Goal: Check status: Check status

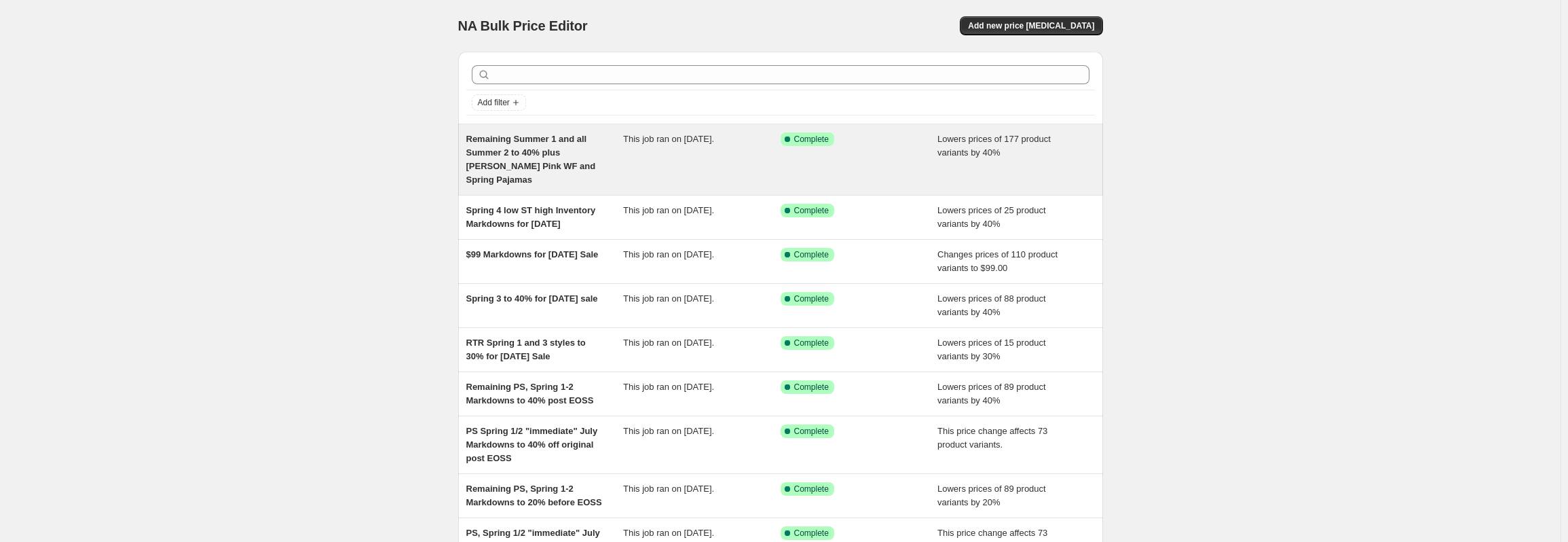
click at [636, 145] on div "This job ran on [DATE]." at bounding box center [701, 160] width 157 height 54
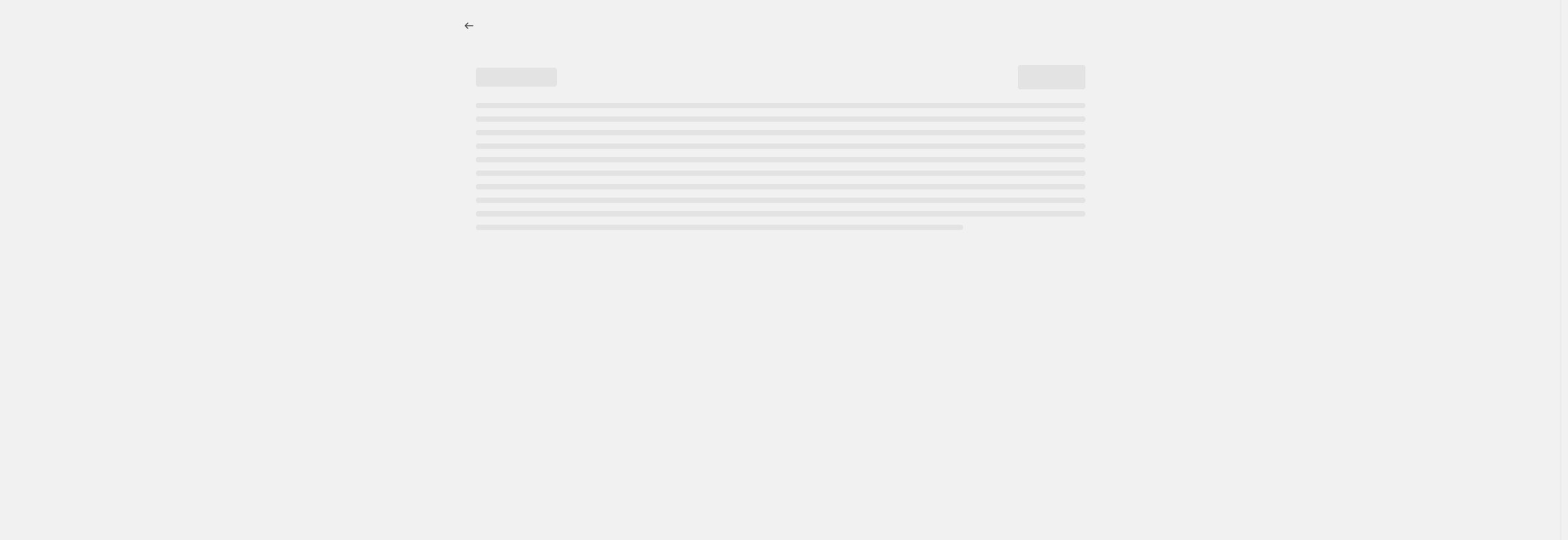
select select "percentage"
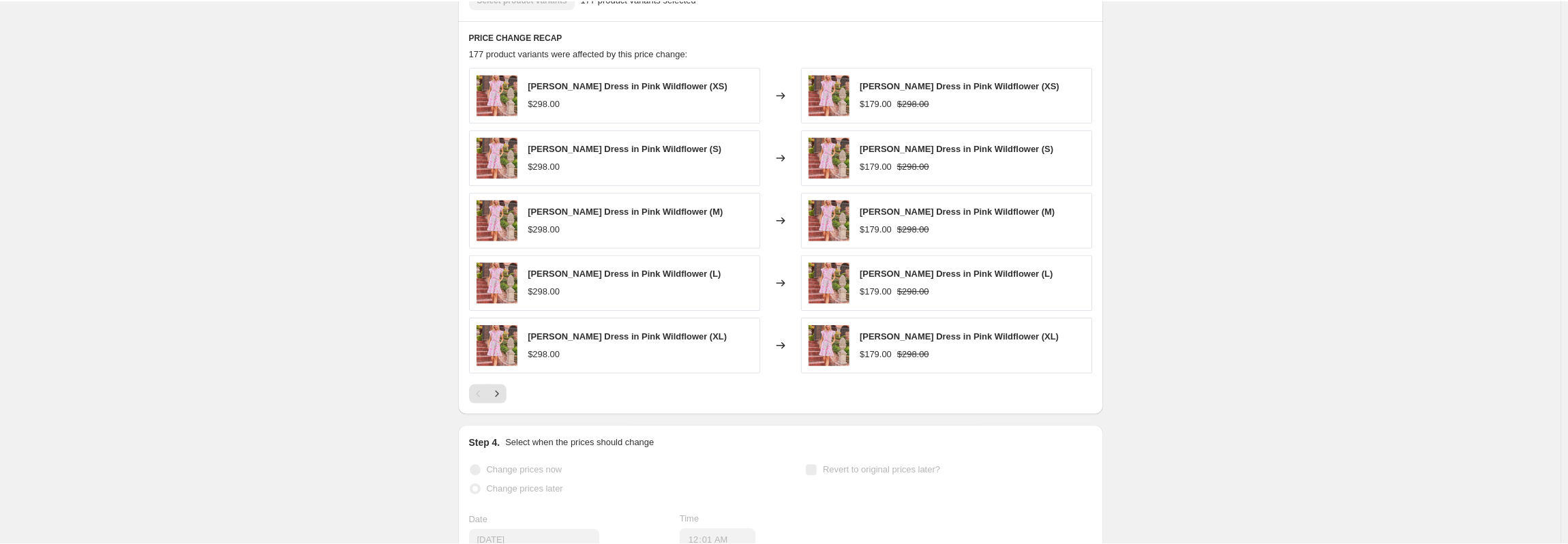
scroll to position [954, 0]
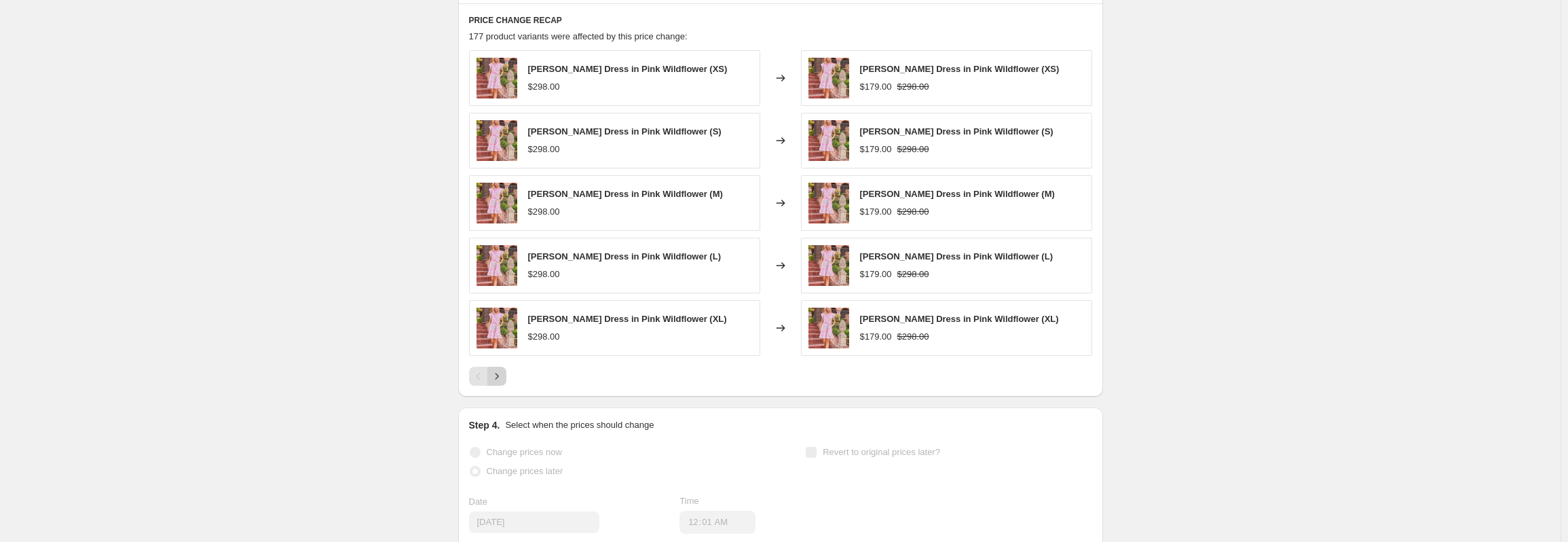
click at [504, 375] on icon "Next" at bounding box center [497, 376] width 14 height 14
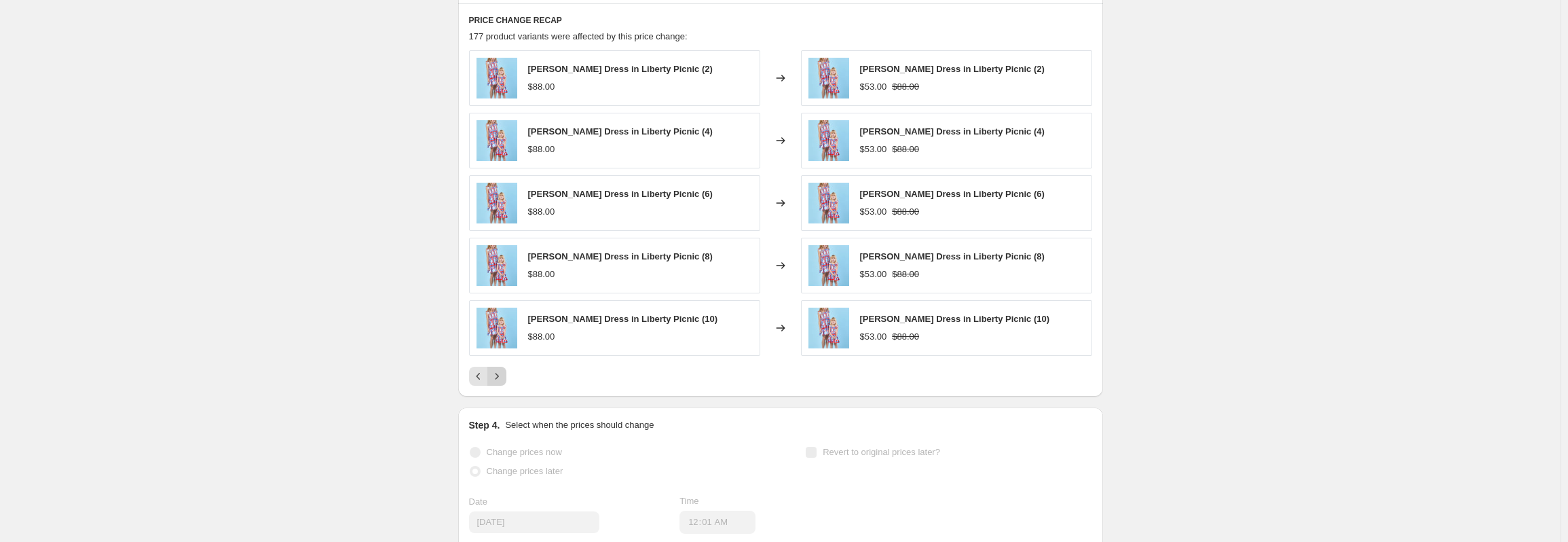
click at [504, 375] on icon "Next" at bounding box center [497, 376] width 14 height 14
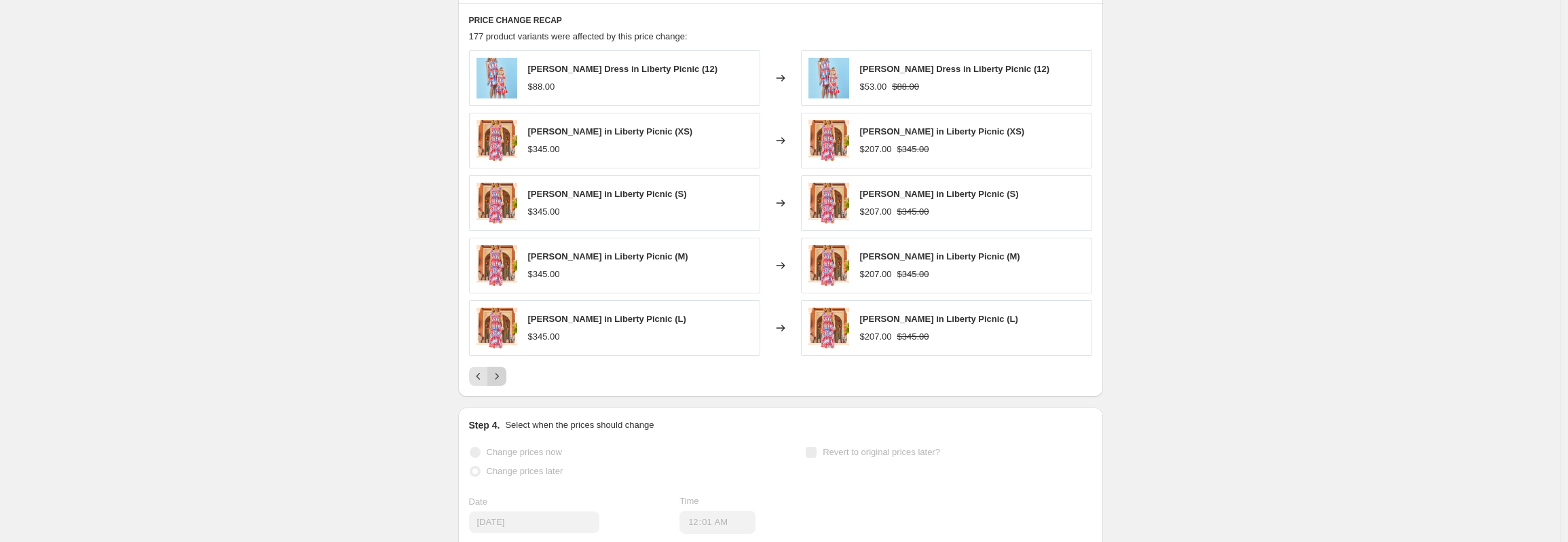
click at [504, 375] on icon "Next" at bounding box center [497, 376] width 14 height 14
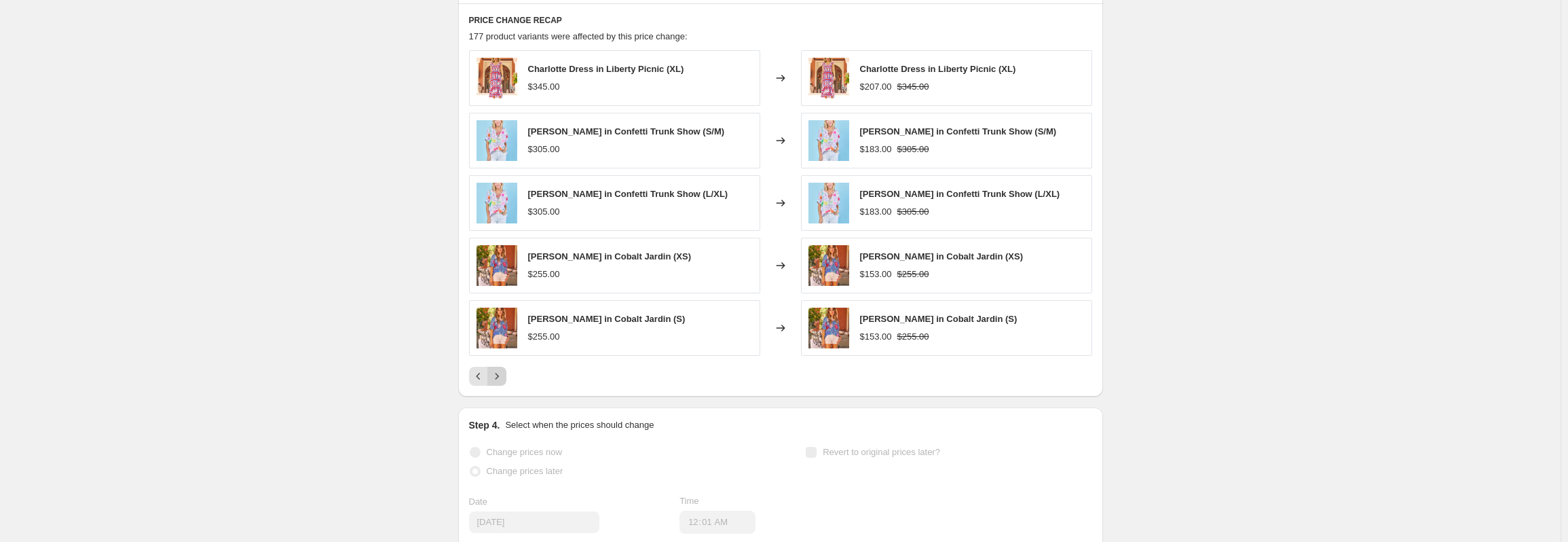
click at [504, 375] on icon "Next" at bounding box center [497, 376] width 14 height 14
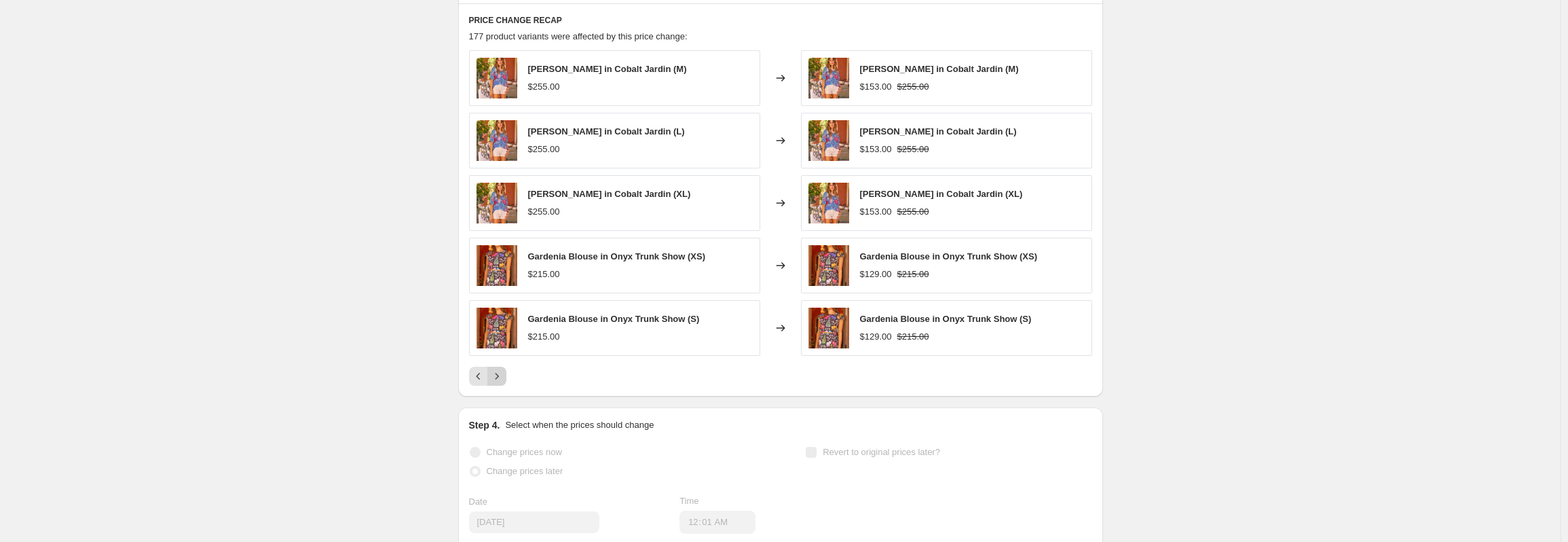
click at [504, 375] on icon "Next" at bounding box center [497, 376] width 14 height 14
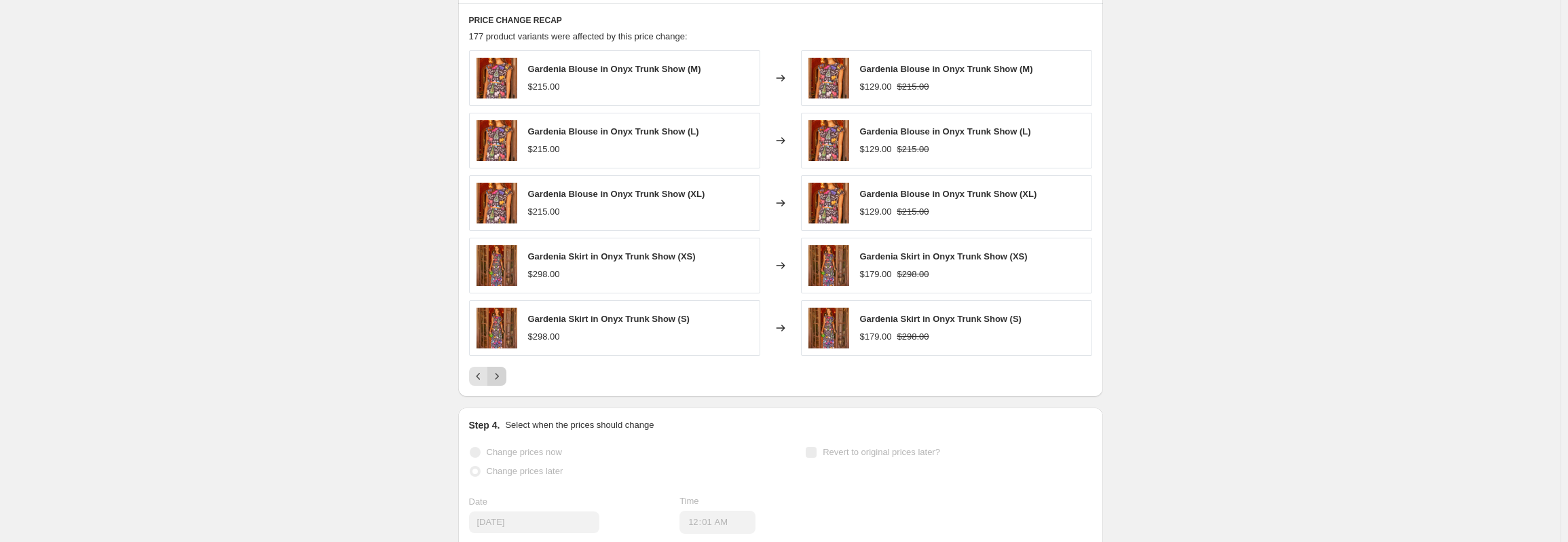
click at [504, 375] on icon "Next" at bounding box center [497, 376] width 14 height 14
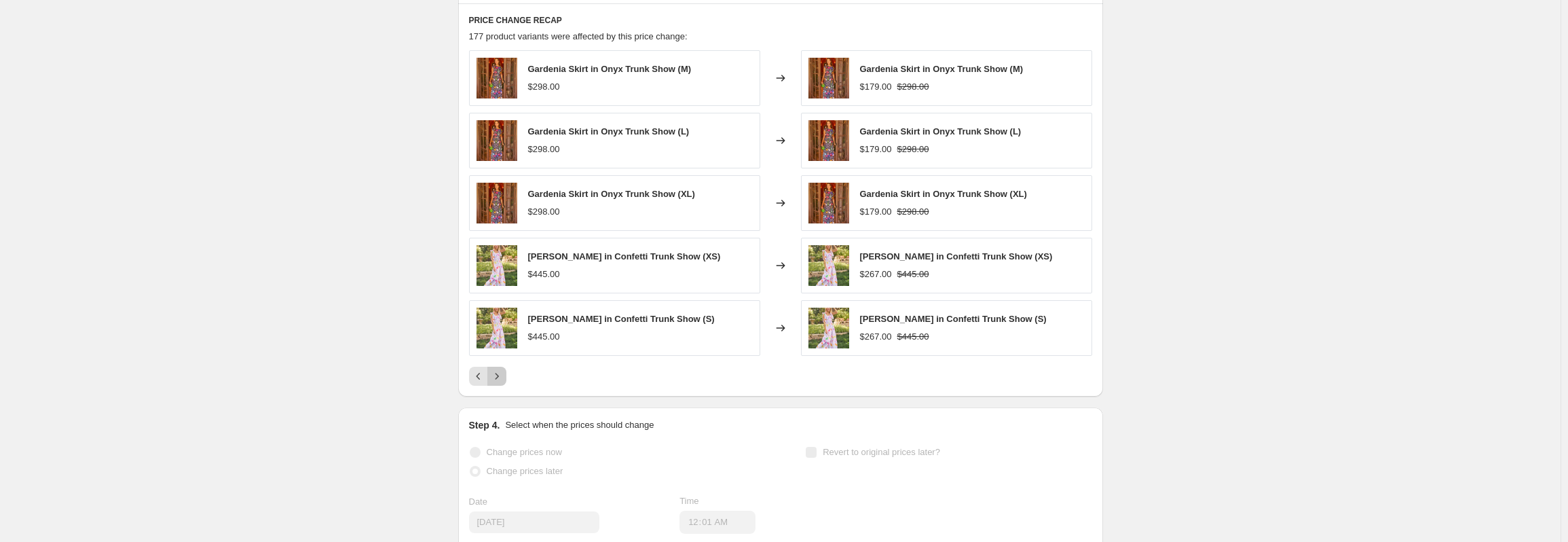
click at [504, 375] on icon "Next" at bounding box center [497, 376] width 14 height 14
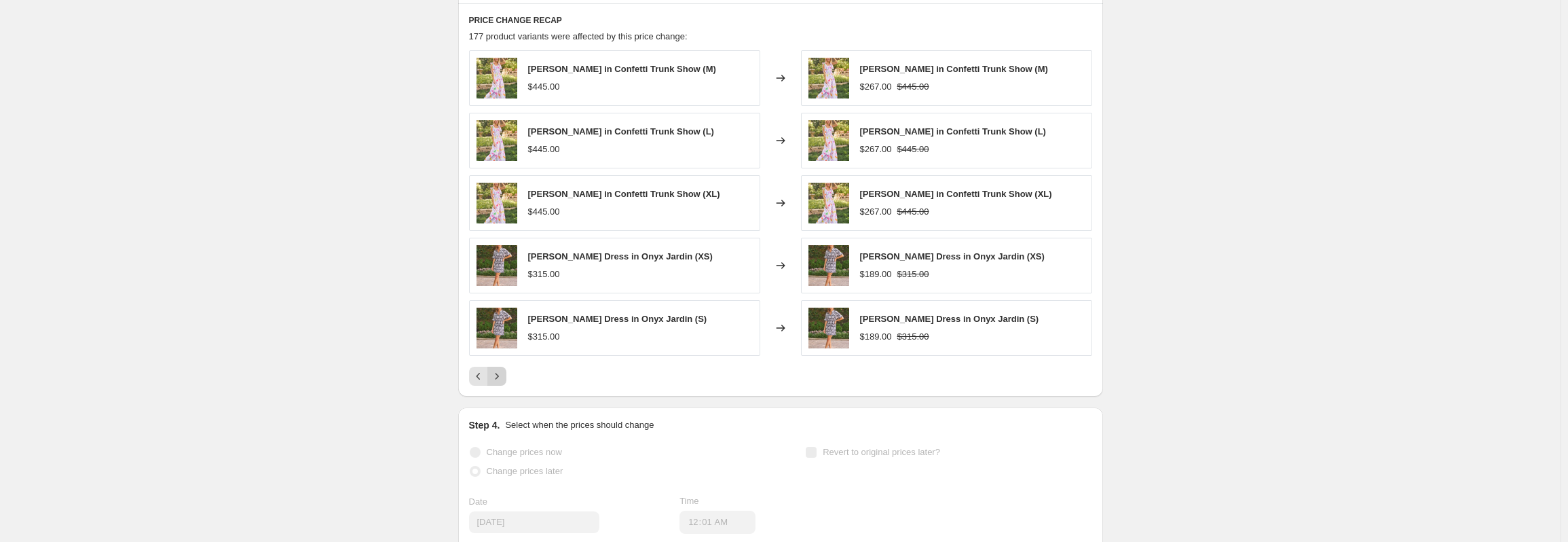
click at [504, 375] on icon "Next" at bounding box center [497, 376] width 14 height 14
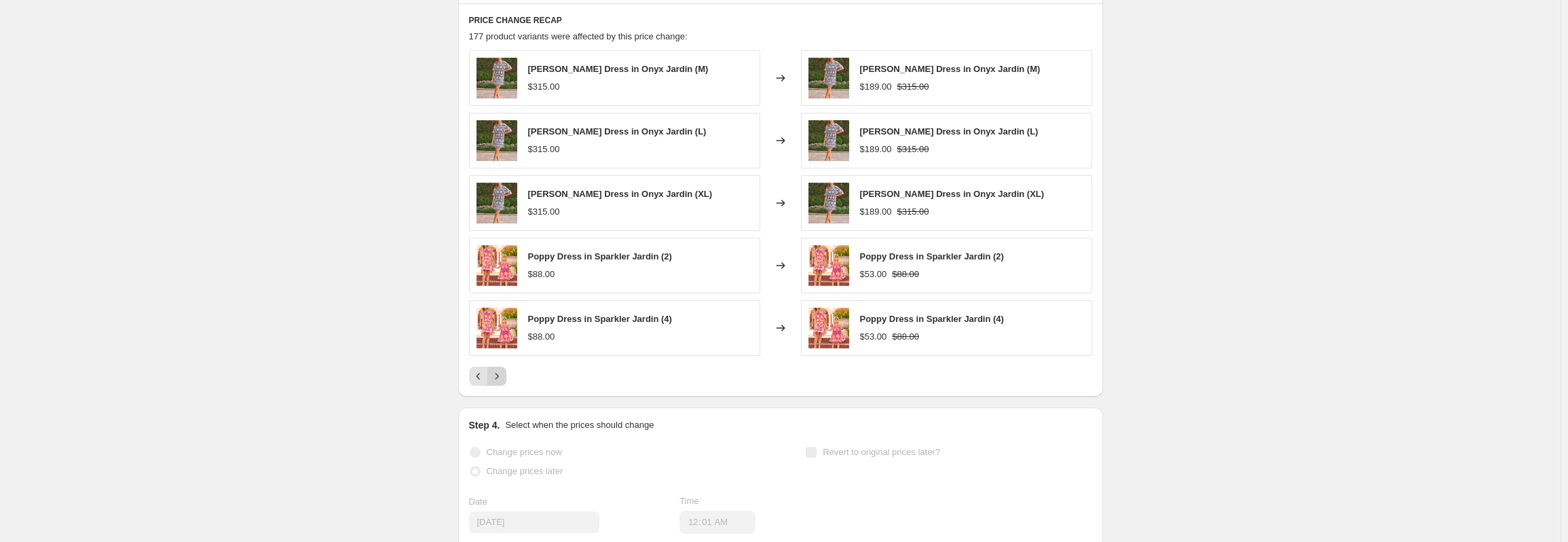
click at [504, 375] on icon "Next" at bounding box center [497, 376] width 14 height 14
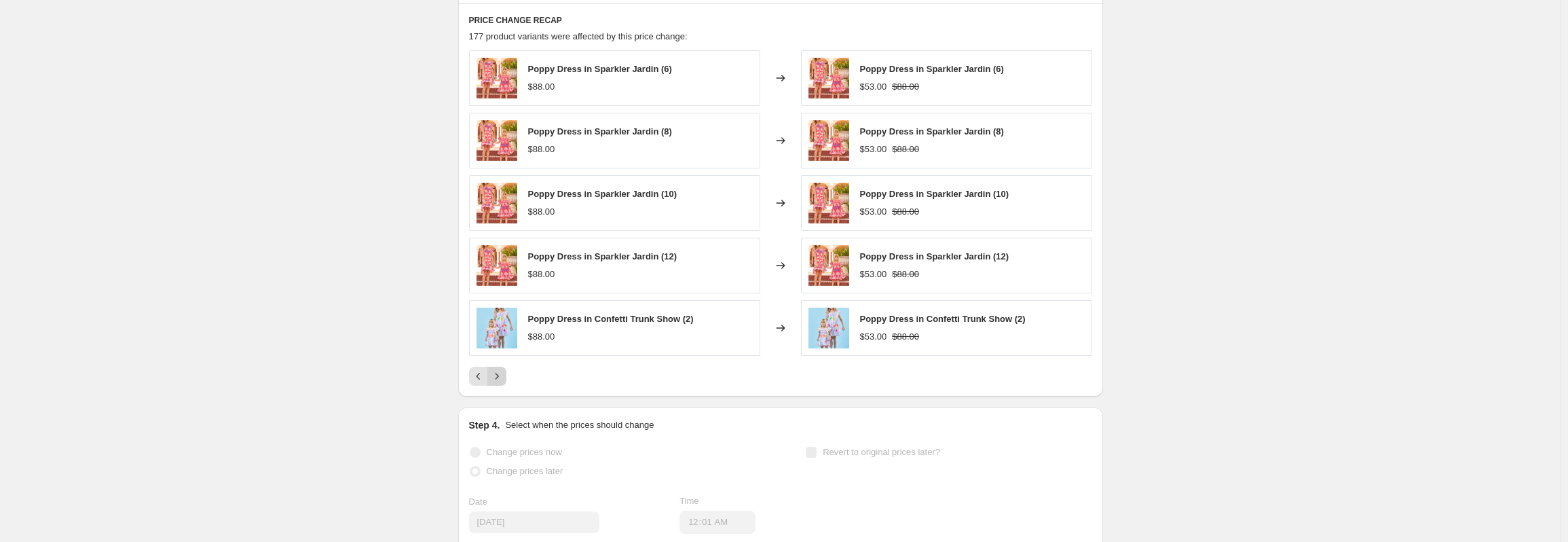
click at [504, 375] on icon "Next" at bounding box center [497, 376] width 14 height 14
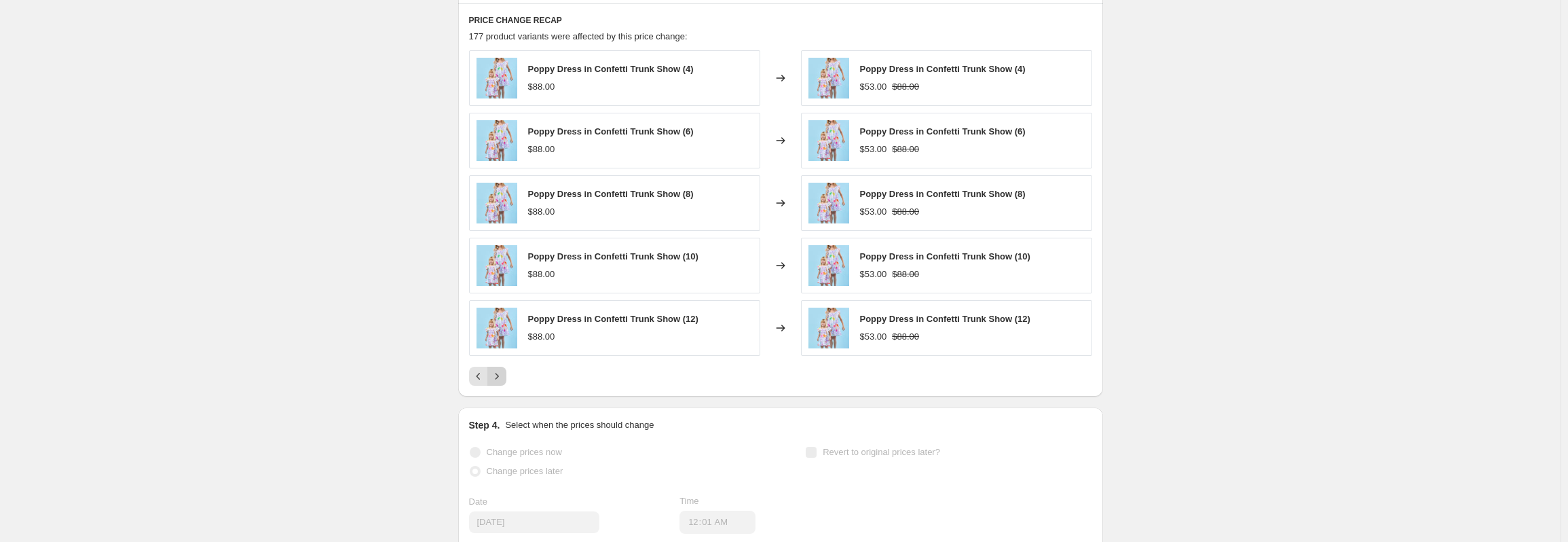
click at [504, 375] on icon "Next" at bounding box center [497, 376] width 14 height 14
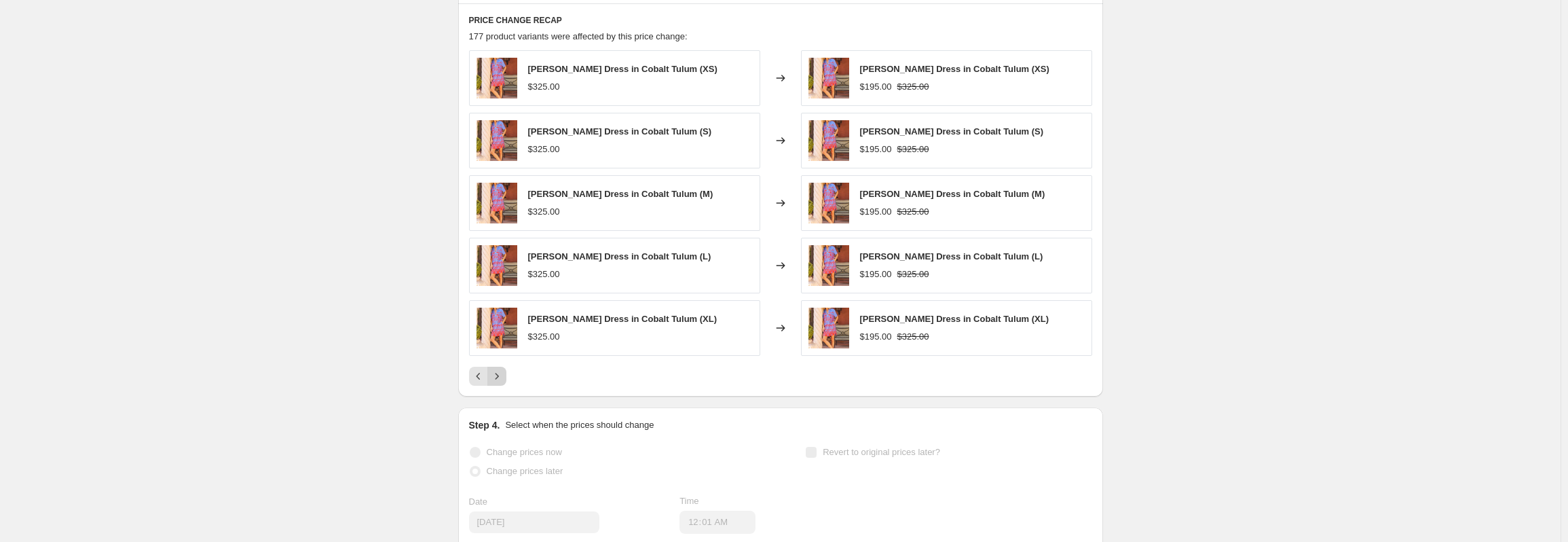
click at [504, 375] on icon "Next" at bounding box center [497, 376] width 14 height 14
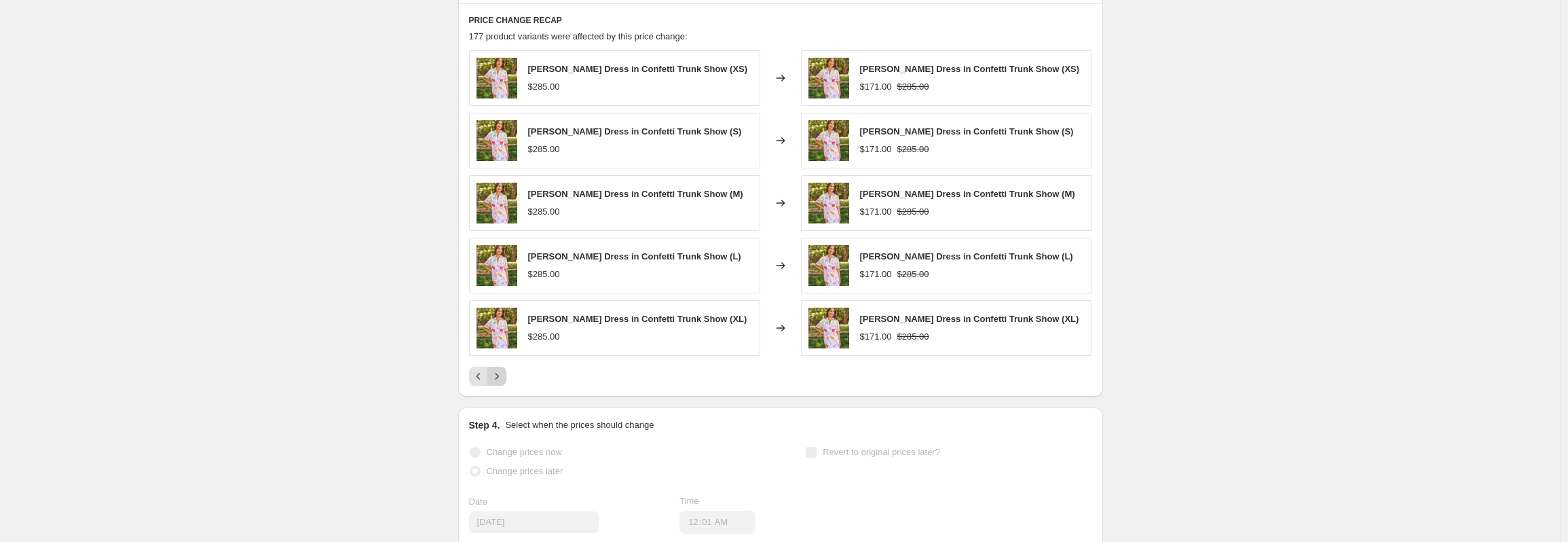
click at [504, 375] on icon "Next" at bounding box center [497, 376] width 14 height 14
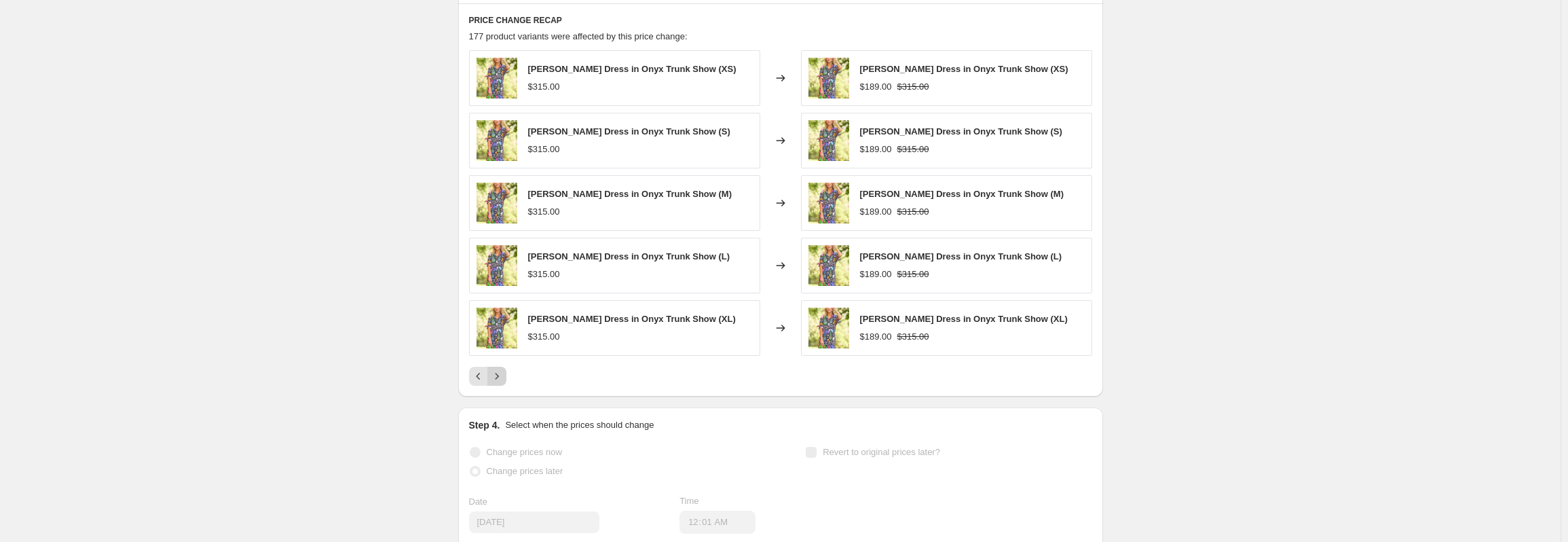
click at [504, 375] on icon "Next" at bounding box center [497, 376] width 14 height 14
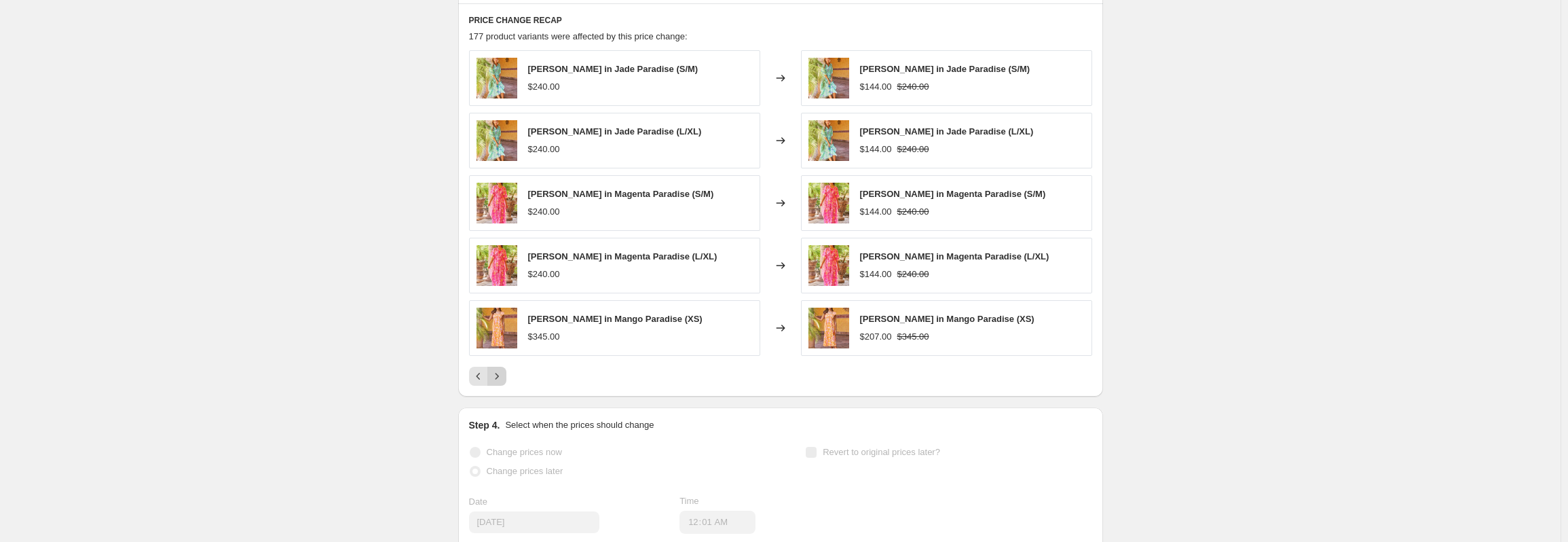
click at [504, 375] on icon "Next" at bounding box center [497, 376] width 14 height 14
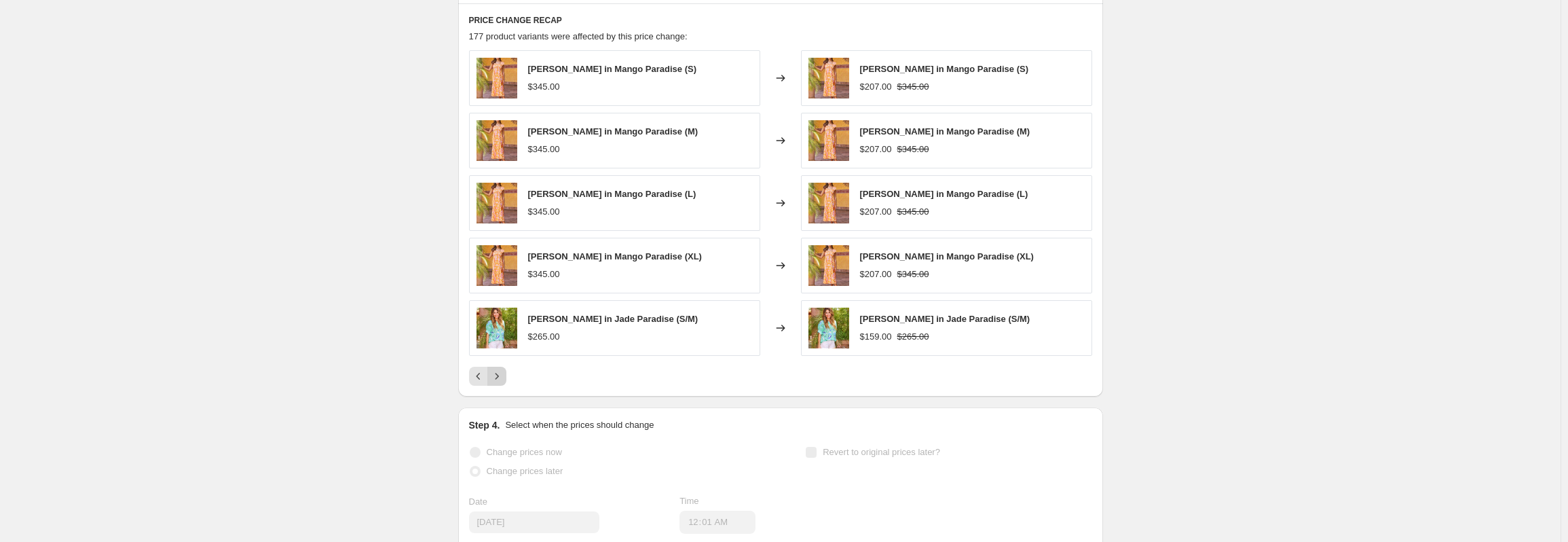
click at [504, 375] on icon "Next" at bounding box center [497, 376] width 14 height 14
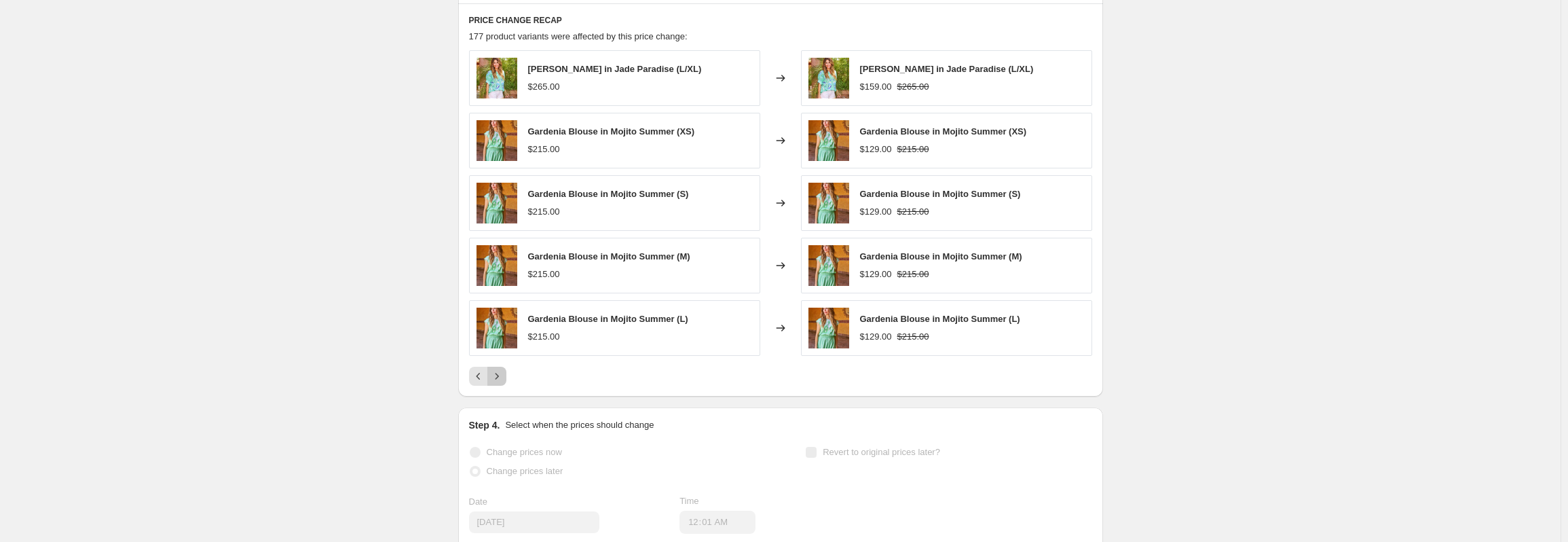
click at [504, 375] on icon "Next" at bounding box center [497, 376] width 14 height 14
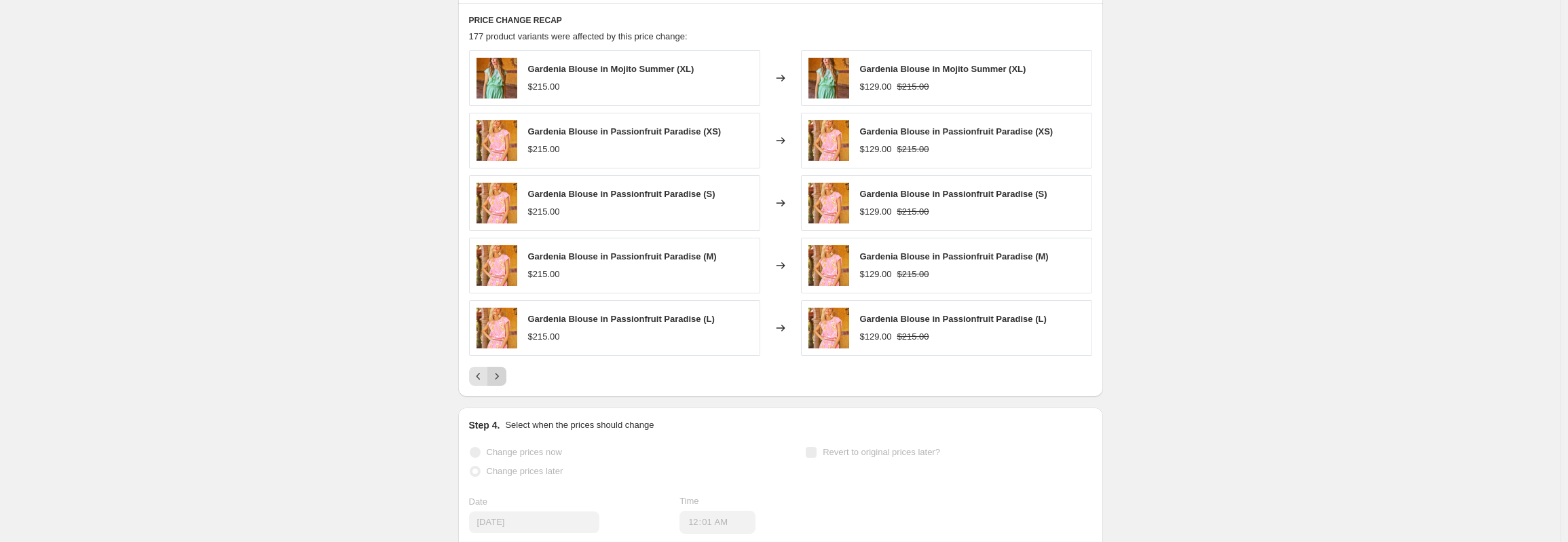
click at [504, 375] on icon "Next" at bounding box center [497, 376] width 14 height 14
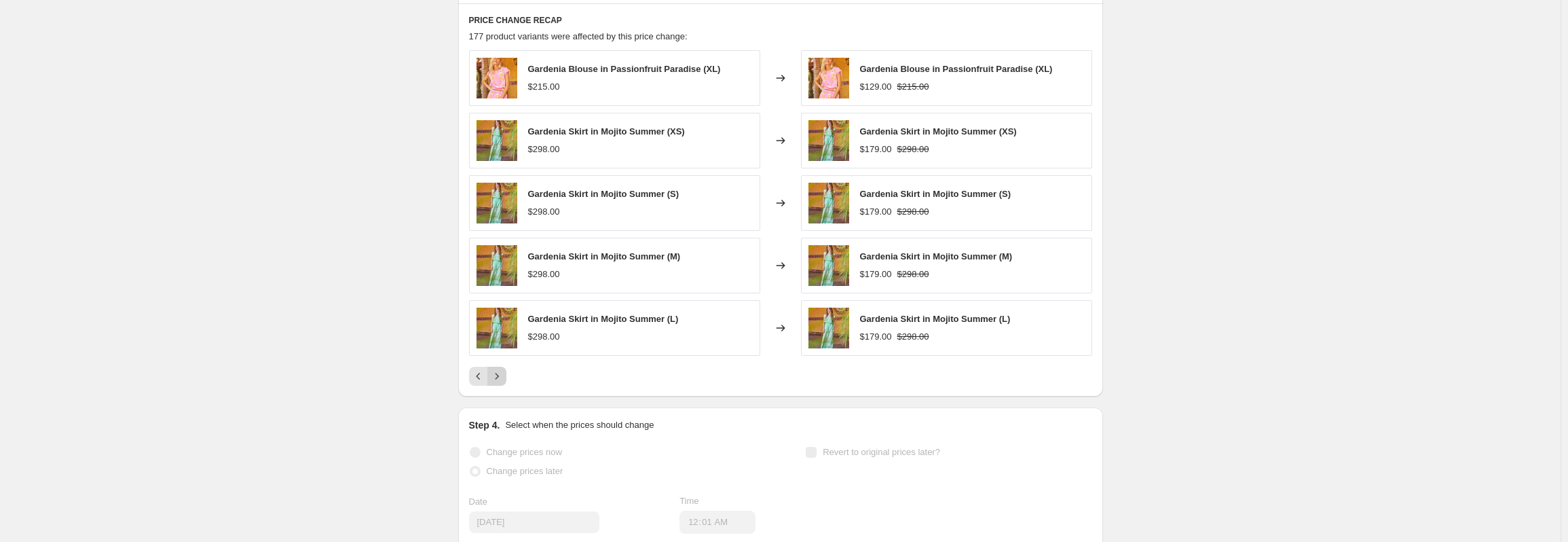
click at [504, 375] on icon "Next" at bounding box center [497, 376] width 14 height 14
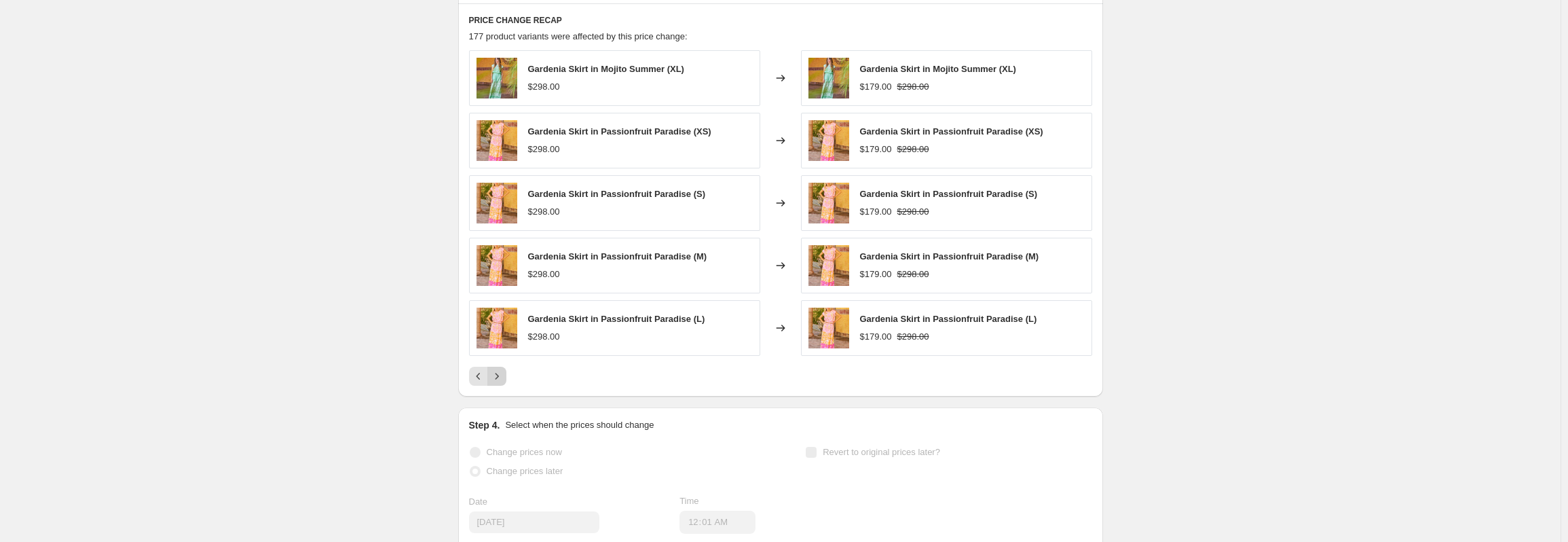
click at [504, 375] on icon "Next" at bounding box center [497, 376] width 14 height 14
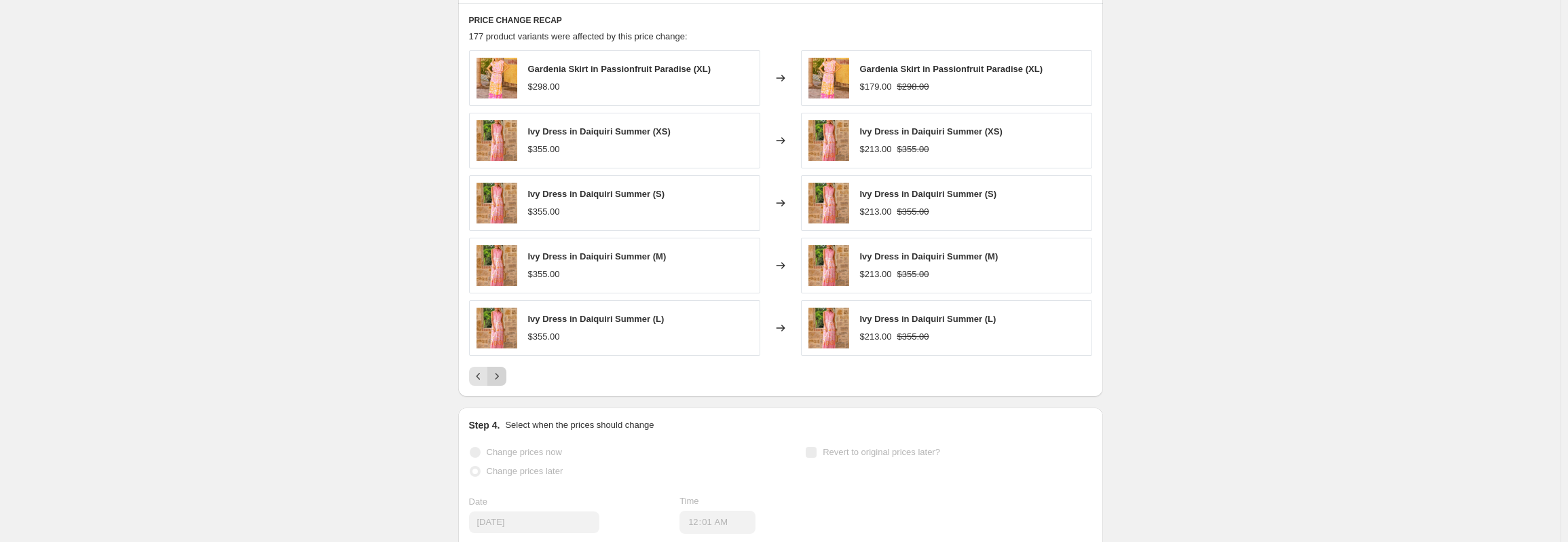
click at [504, 375] on icon "Next" at bounding box center [497, 376] width 14 height 14
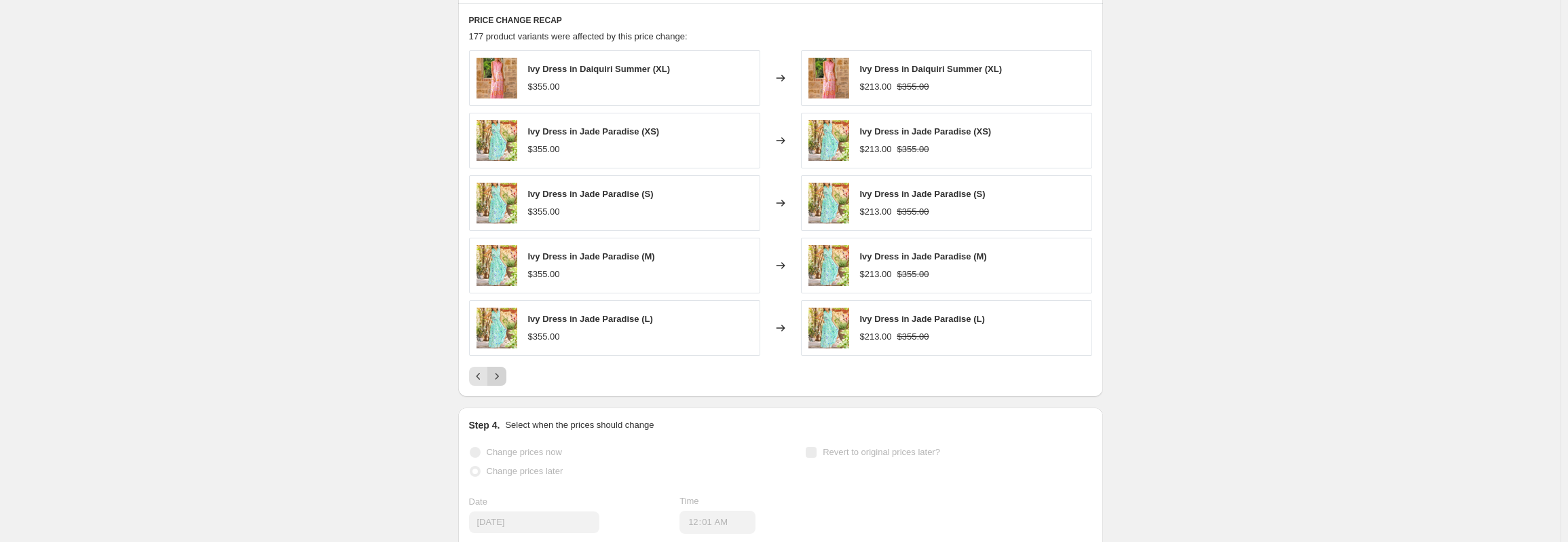
click at [504, 375] on icon "Next" at bounding box center [497, 376] width 14 height 14
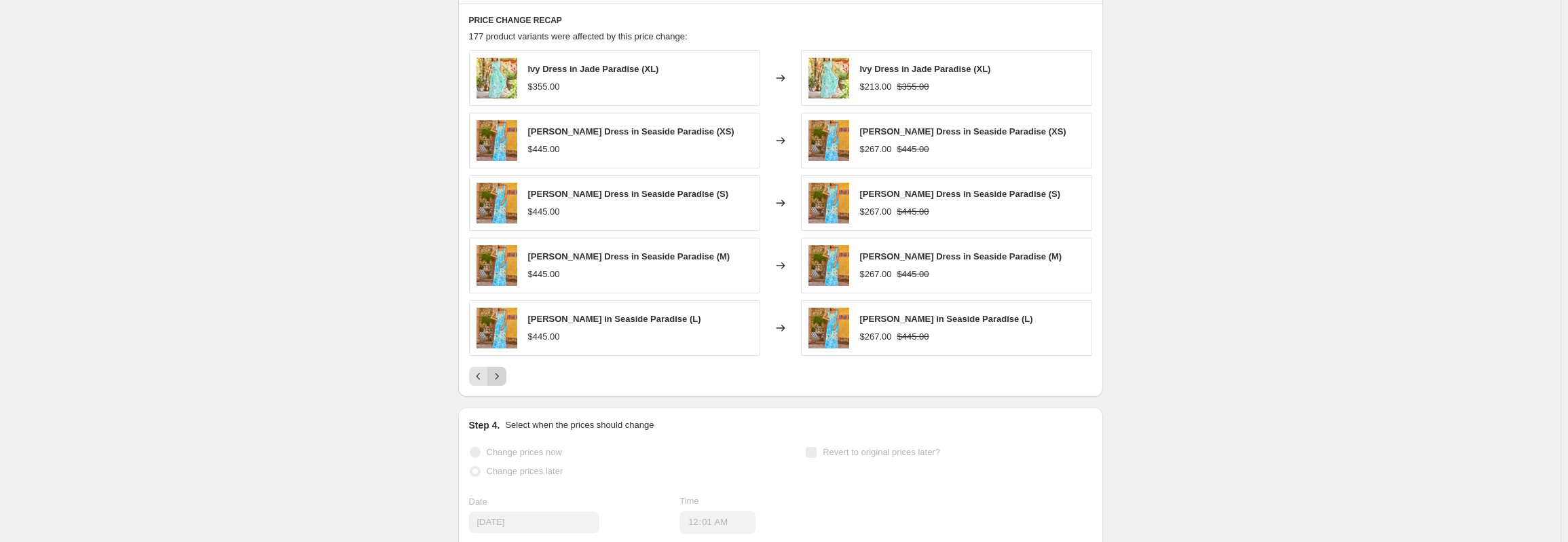
click at [504, 375] on icon "Next" at bounding box center [497, 376] width 14 height 14
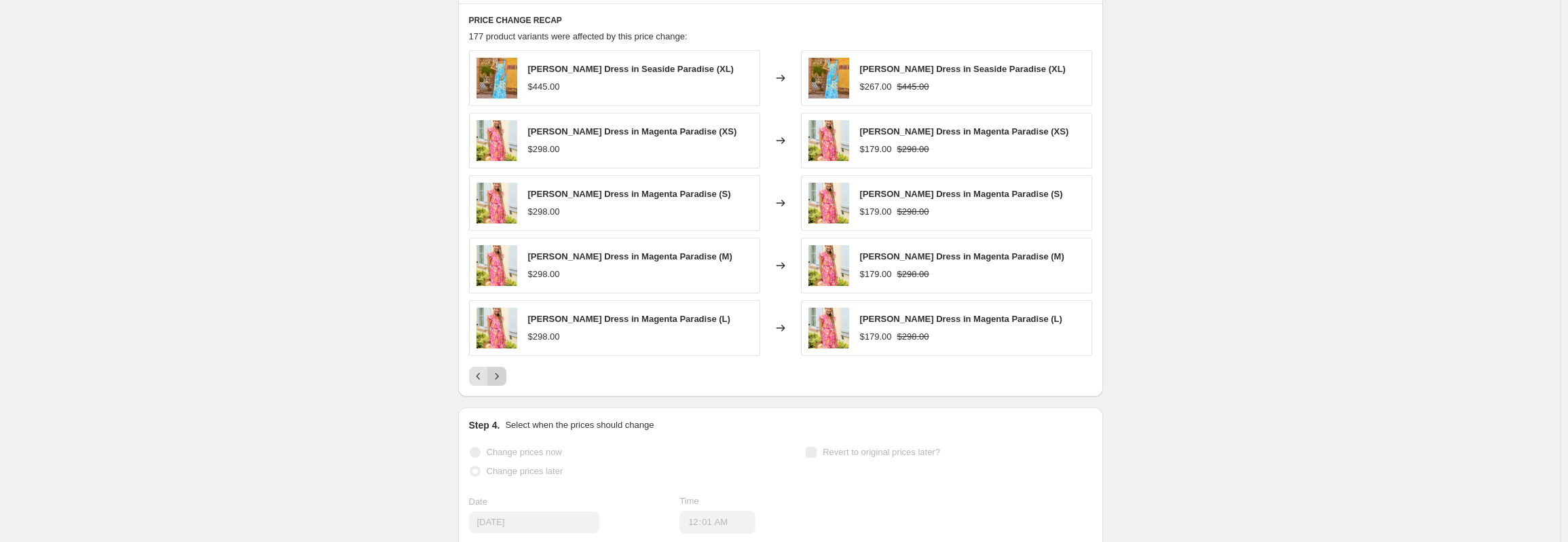
click at [504, 375] on icon "Next" at bounding box center [497, 376] width 14 height 14
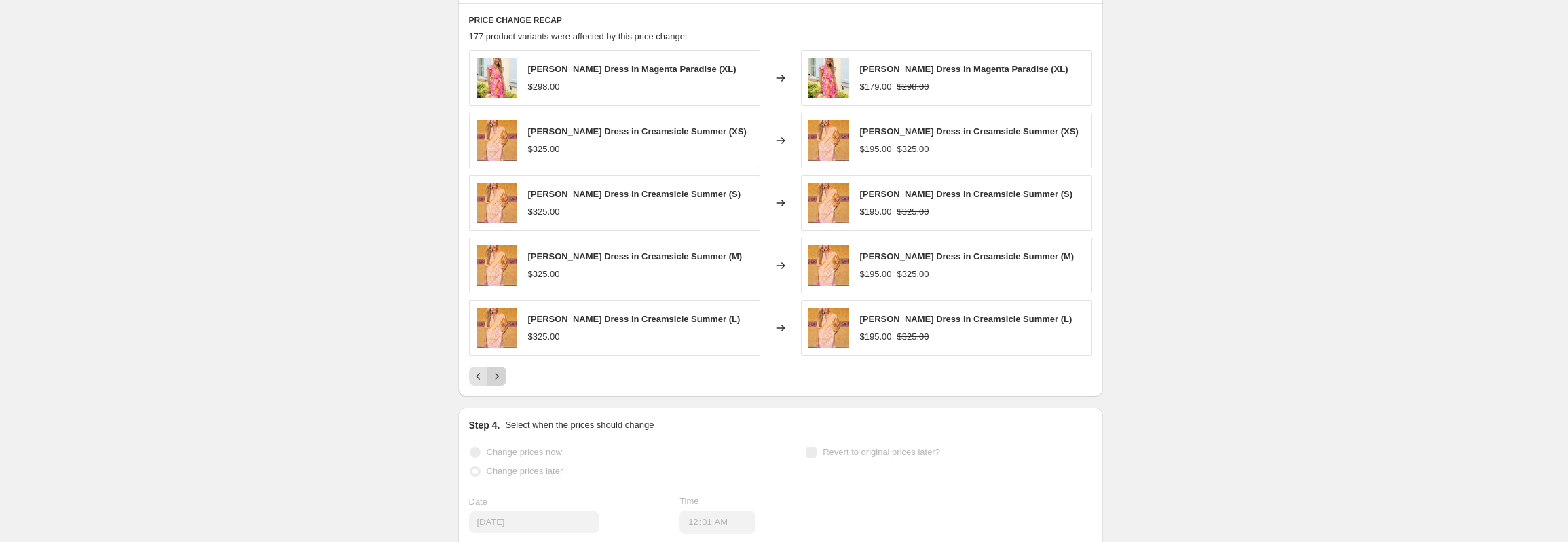
click at [504, 375] on icon "Next" at bounding box center [497, 376] width 14 height 14
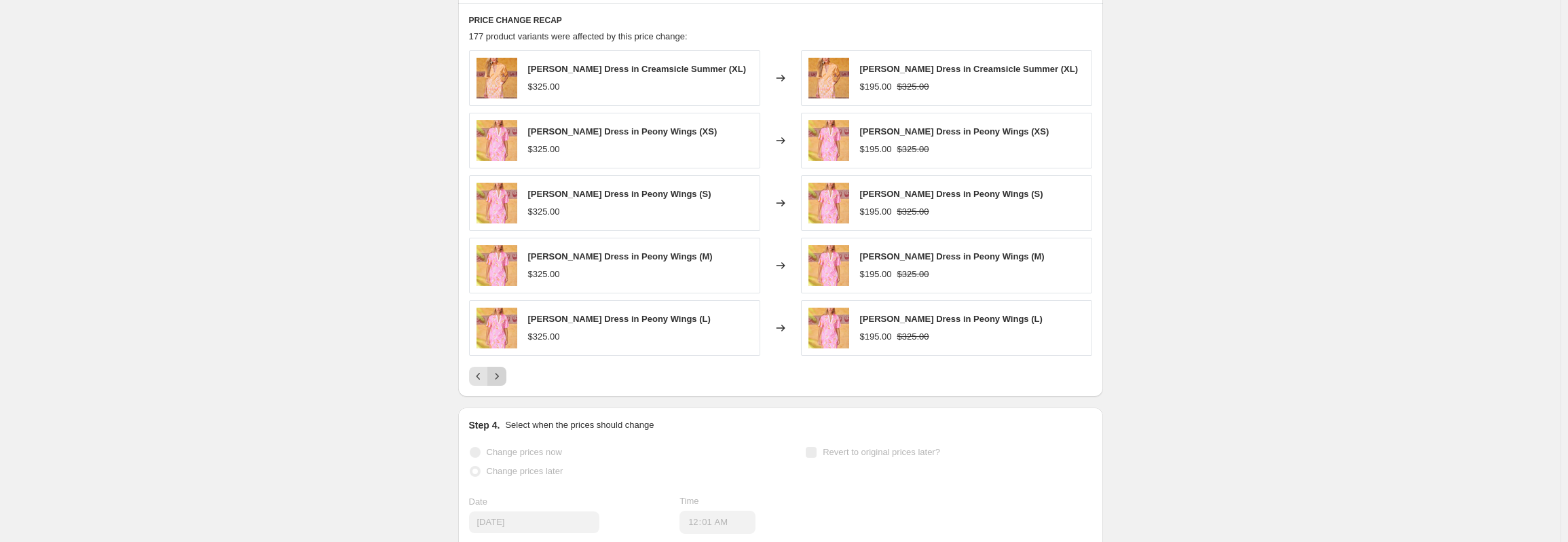
click at [504, 375] on icon "Next" at bounding box center [497, 376] width 14 height 14
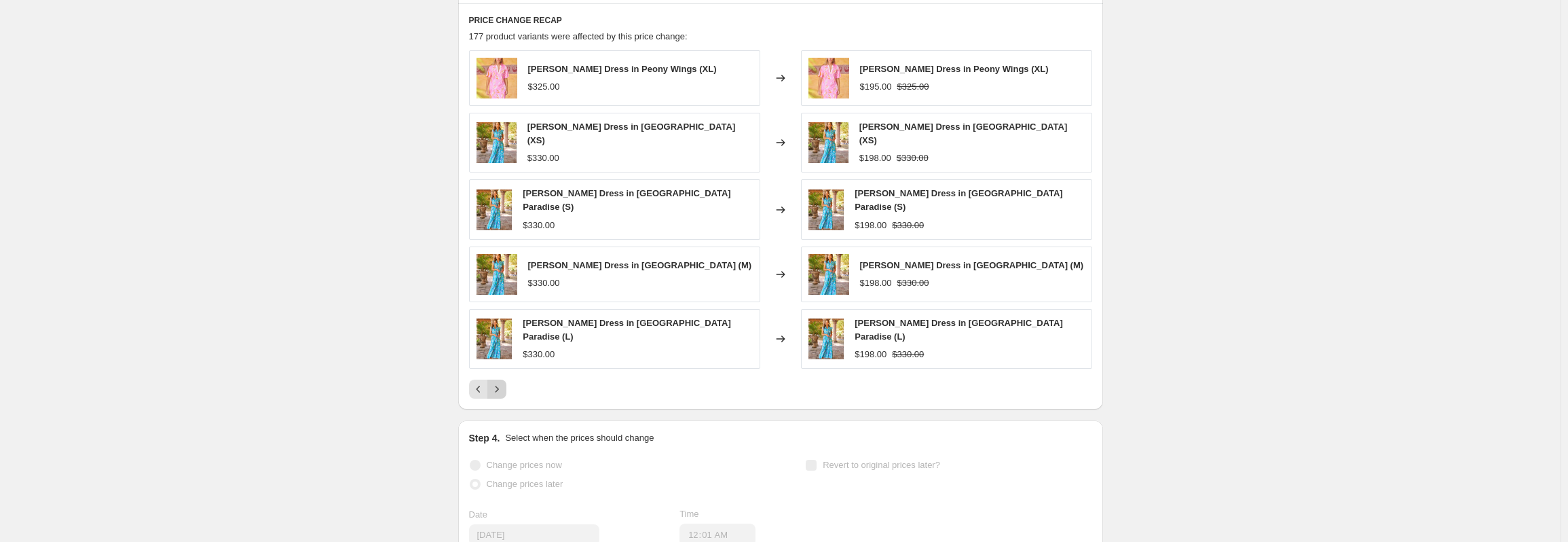
click at [504, 382] on icon "Next" at bounding box center [497, 389] width 14 height 14
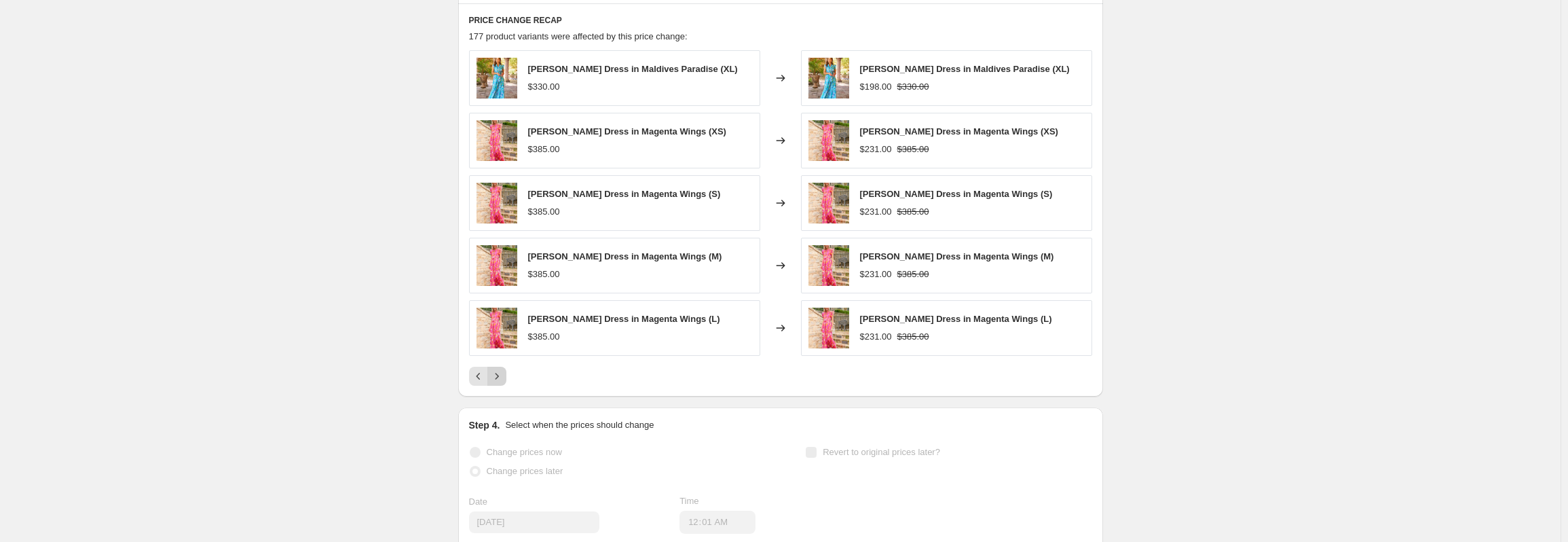
click at [504, 375] on icon "Next" at bounding box center [497, 376] width 14 height 14
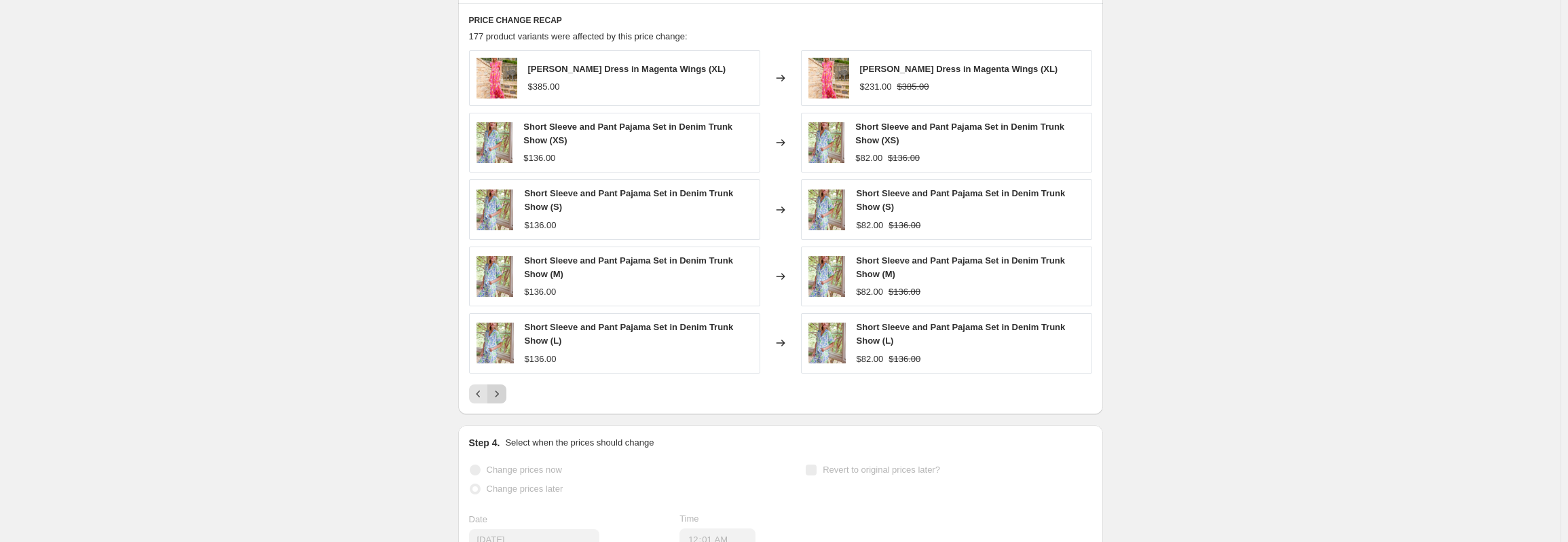
click at [504, 392] on icon "Next" at bounding box center [497, 394] width 14 height 14
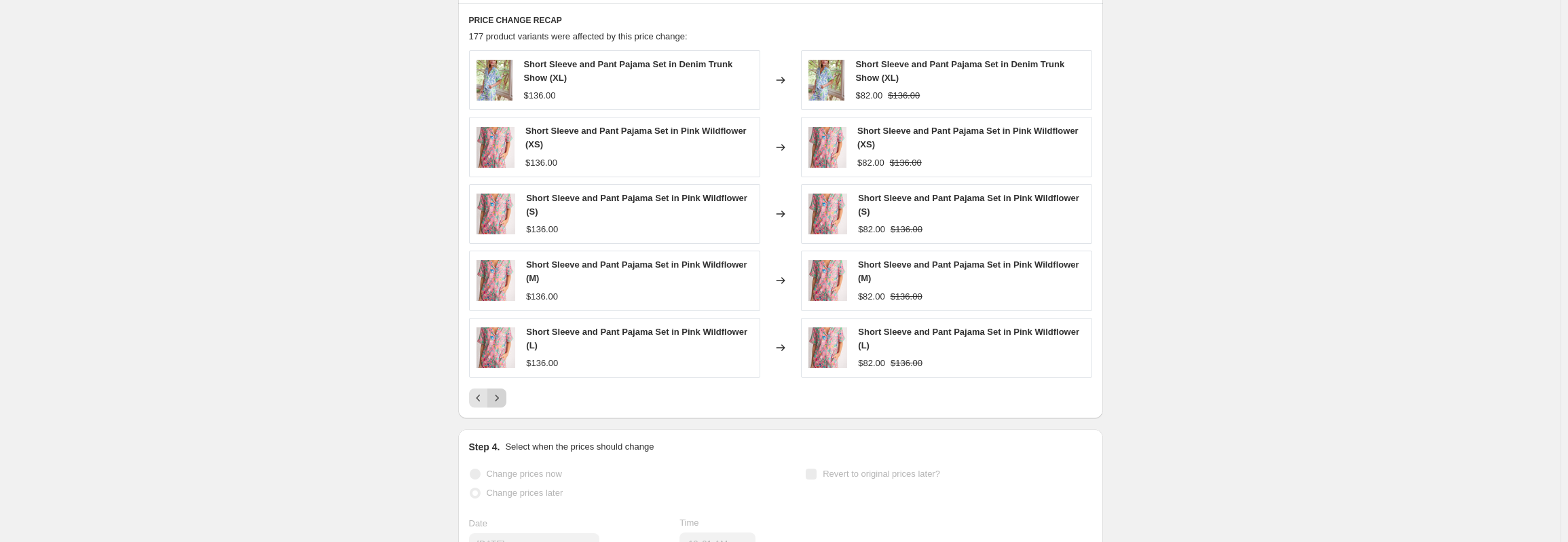
click at [504, 392] on icon "Next" at bounding box center [497, 398] width 14 height 14
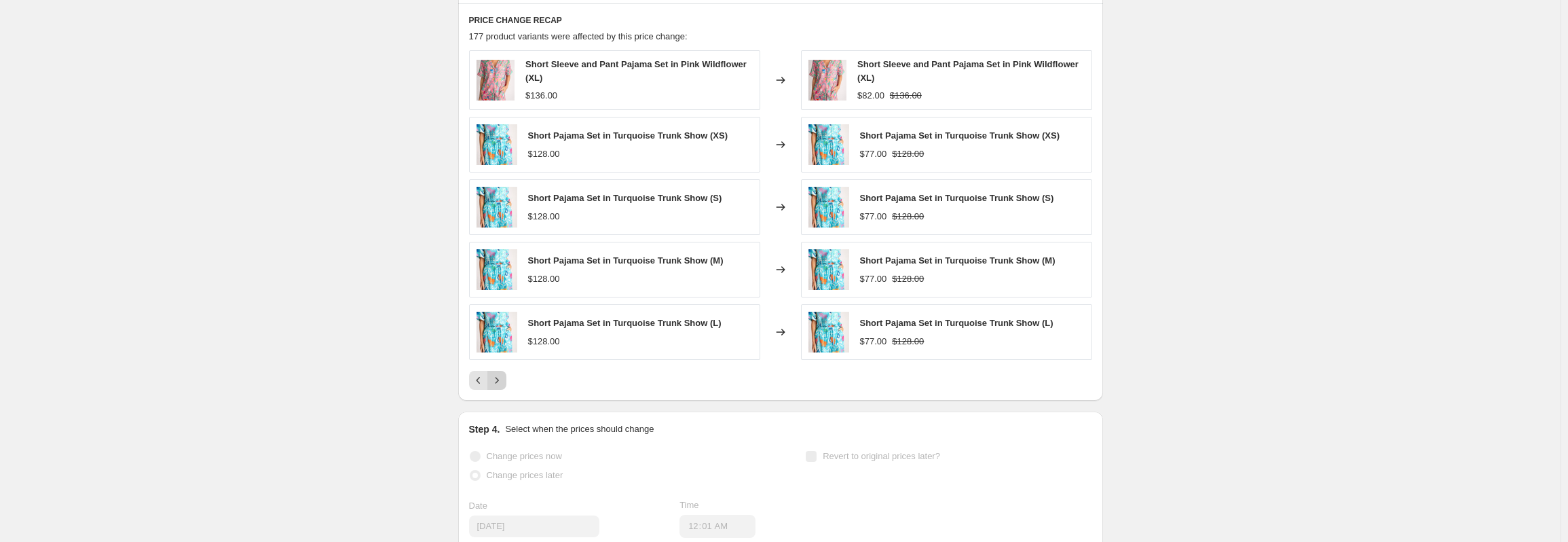
click at [504, 392] on div "PRICE CHANGE RECAP 177 product variants were affected by this price change: Sho…" at bounding box center [781, 202] width 645 height 398
click at [501, 379] on icon "Next" at bounding box center [497, 381] width 14 height 14
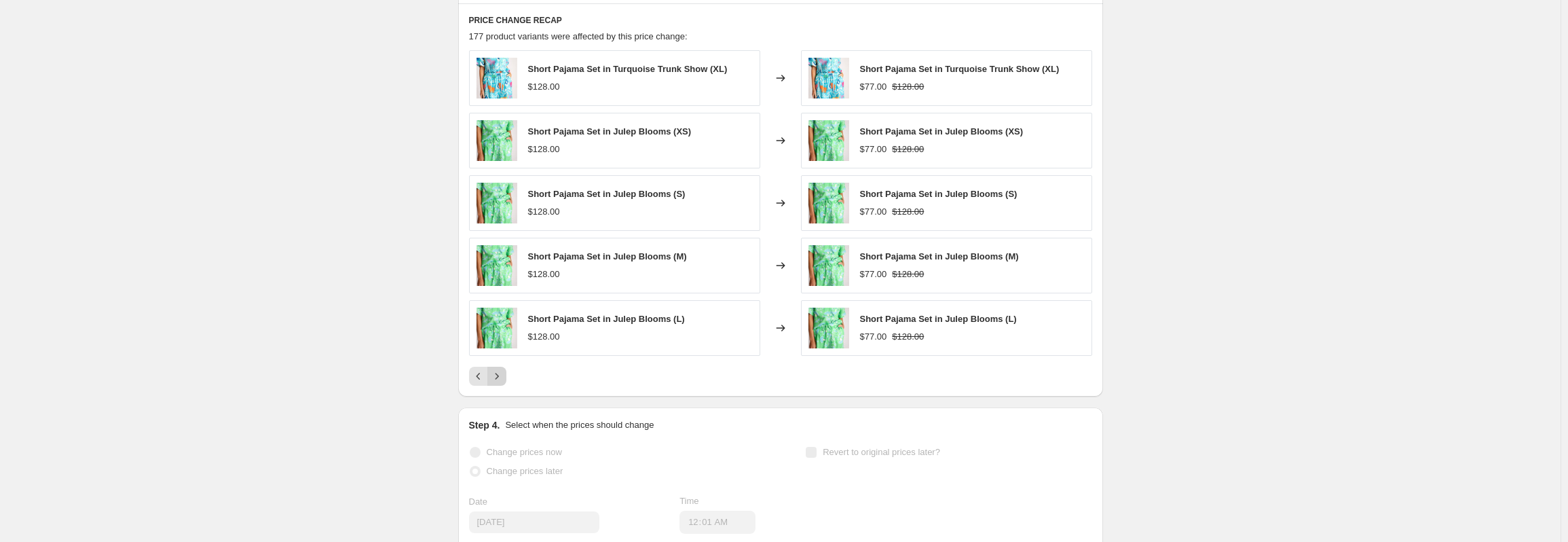
click at [501, 379] on icon "Next" at bounding box center [497, 376] width 14 height 14
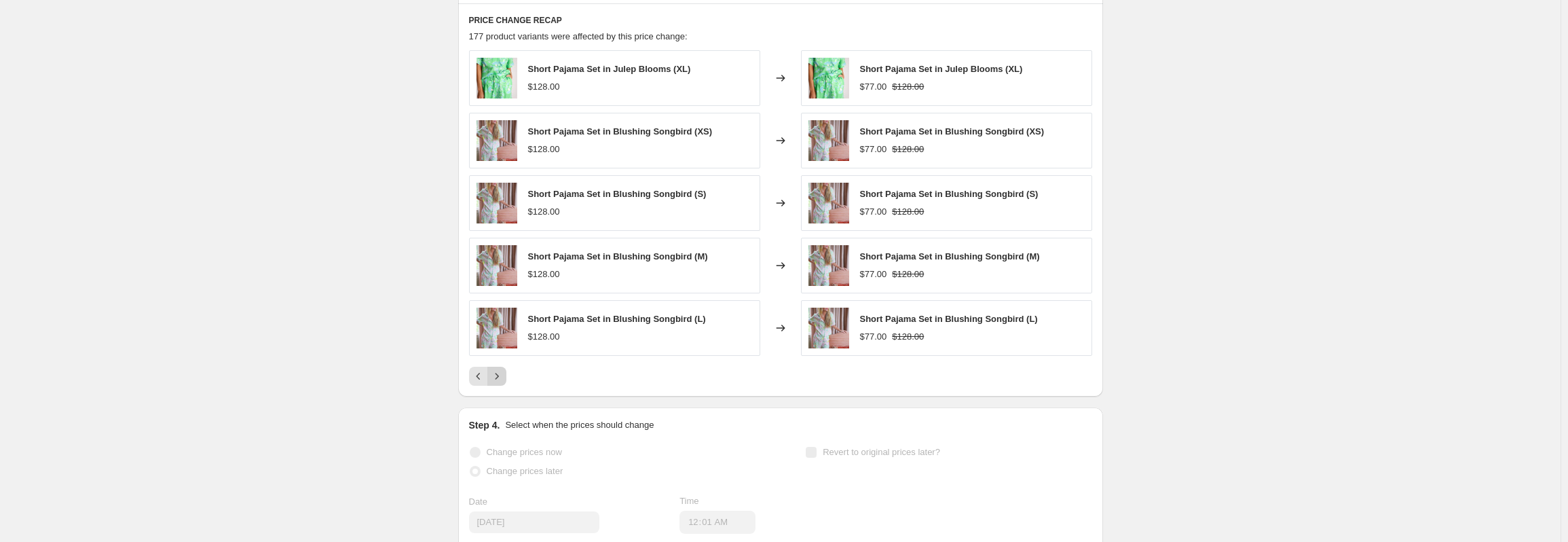
click at [501, 379] on icon "Next" at bounding box center [497, 376] width 14 height 14
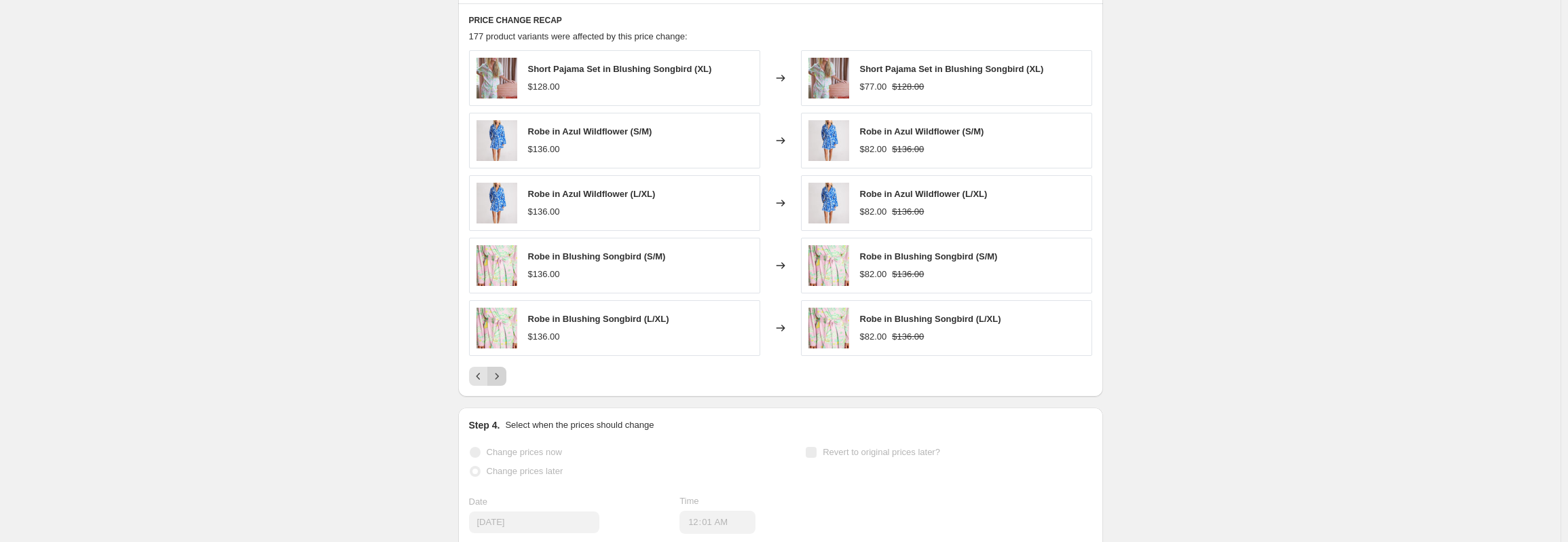
click at [501, 379] on icon "Next" at bounding box center [497, 376] width 14 height 14
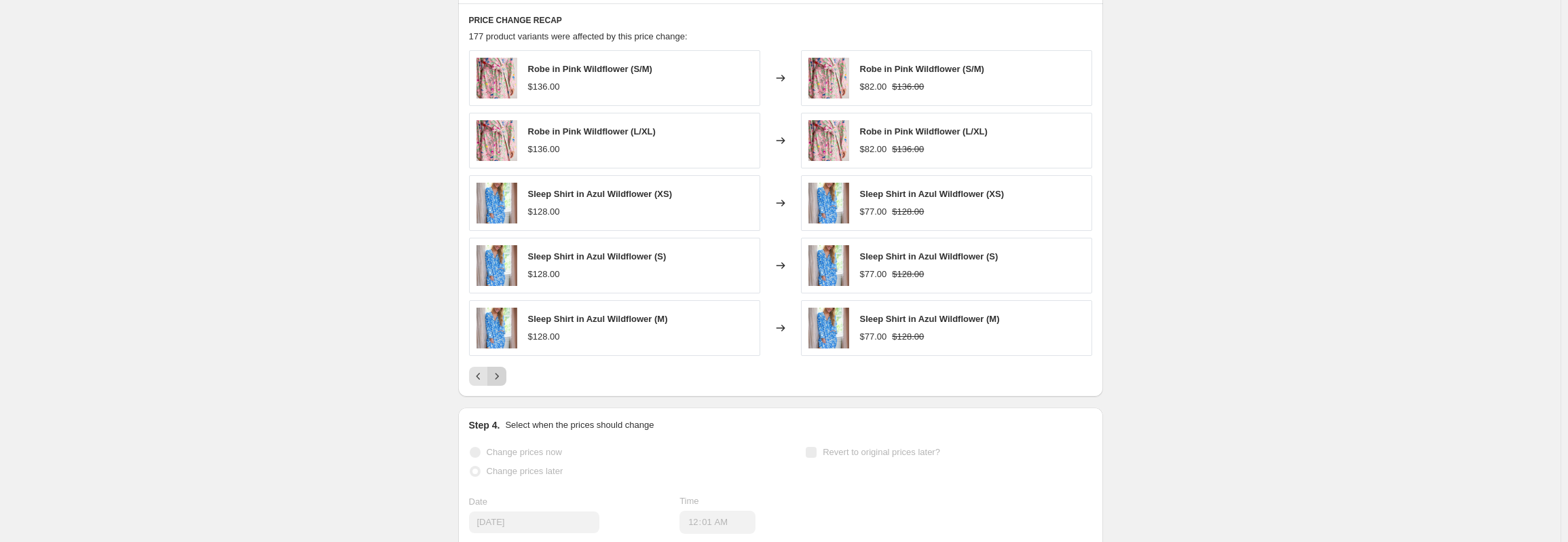
click at [501, 379] on icon "Next" at bounding box center [497, 376] width 14 height 14
